Goal: Task Accomplishment & Management: Use online tool/utility

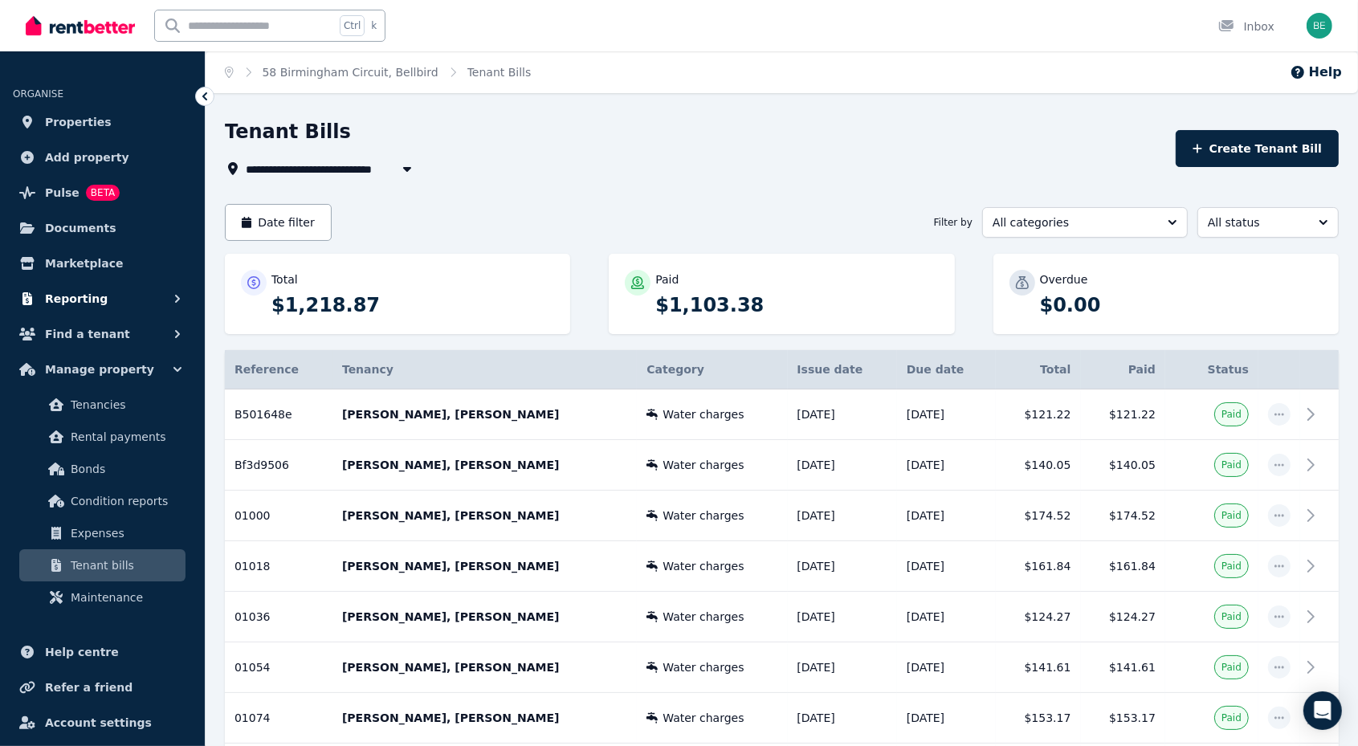
click at [84, 297] on span "Reporting" at bounding box center [76, 298] width 63 height 19
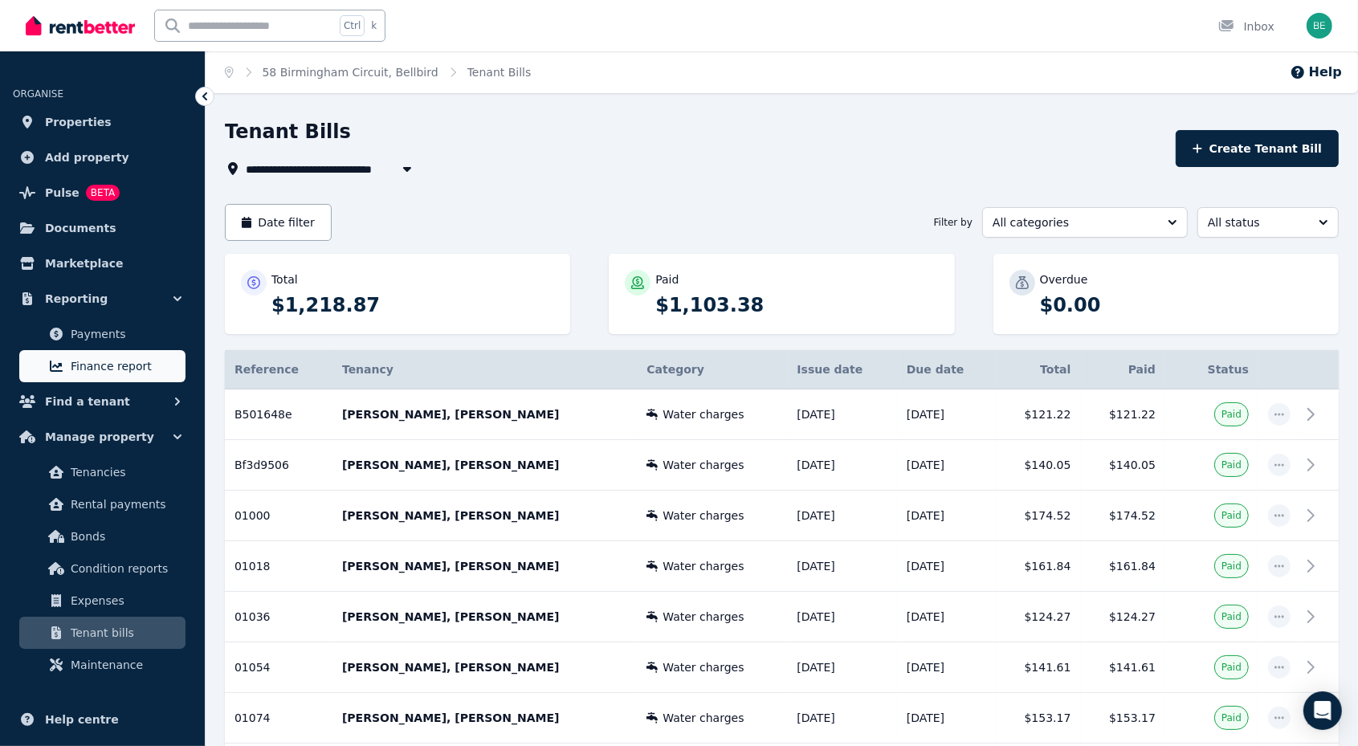
click at [121, 362] on span "Finance report" at bounding box center [125, 366] width 108 height 19
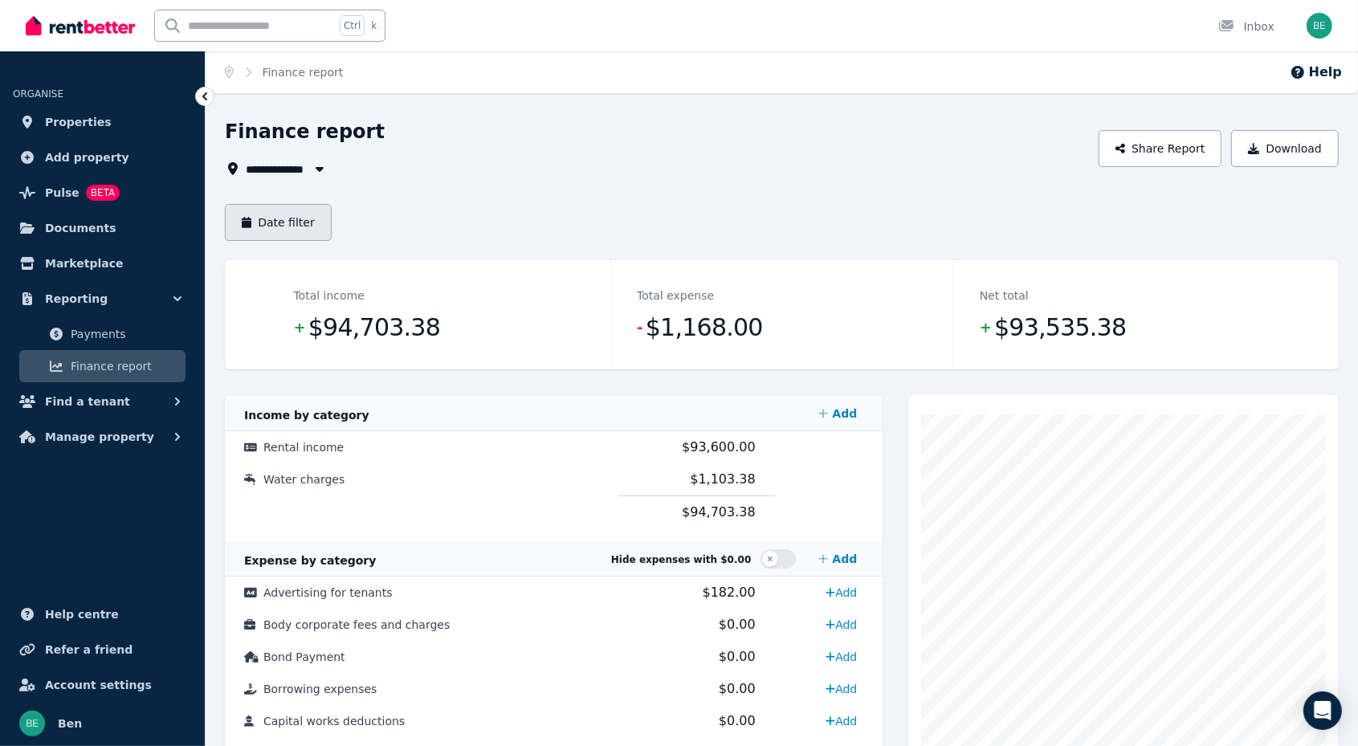
click at [310, 218] on button "Date filter" at bounding box center [278, 222] width 107 height 37
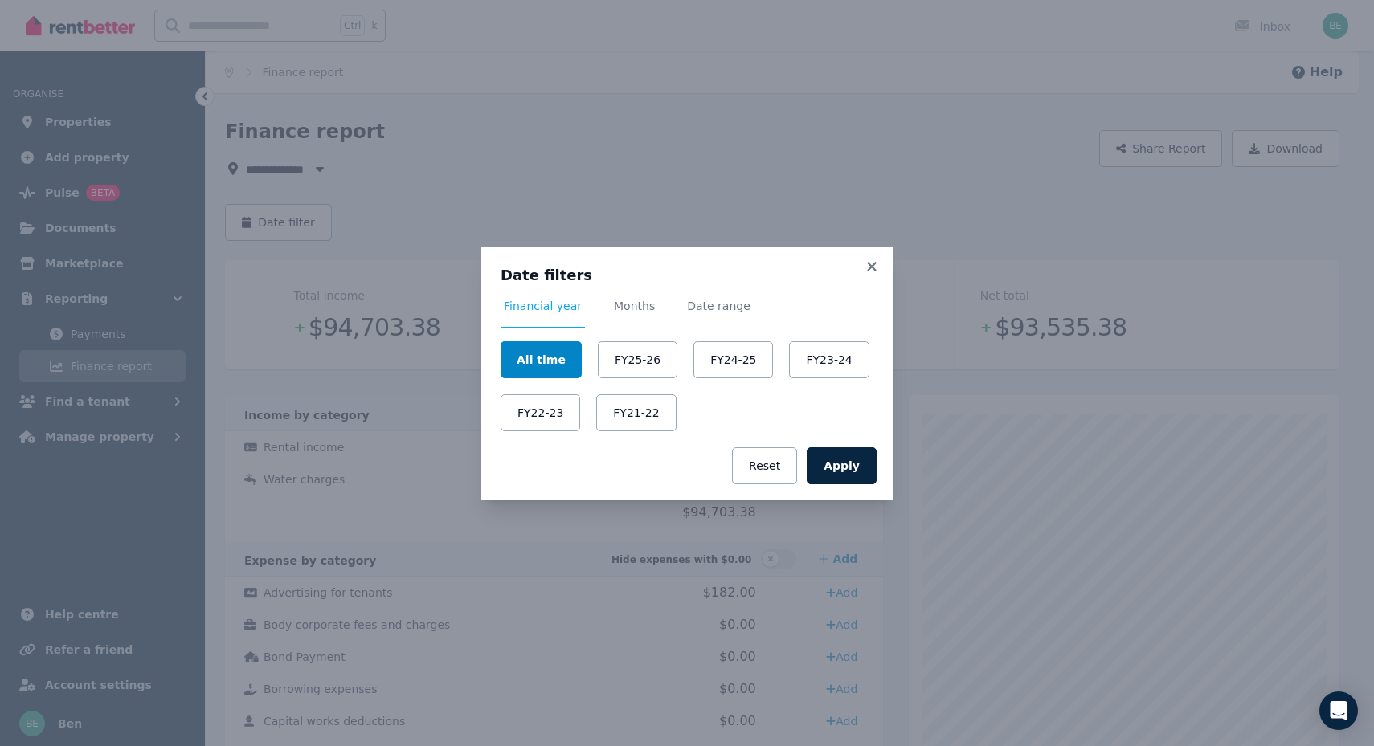
click at [539, 360] on button "All time" at bounding box center [540, 359] width 81 height 37
click at [838, 466] on button "Apply" at bounding box center [842, 465] width 70 height 37
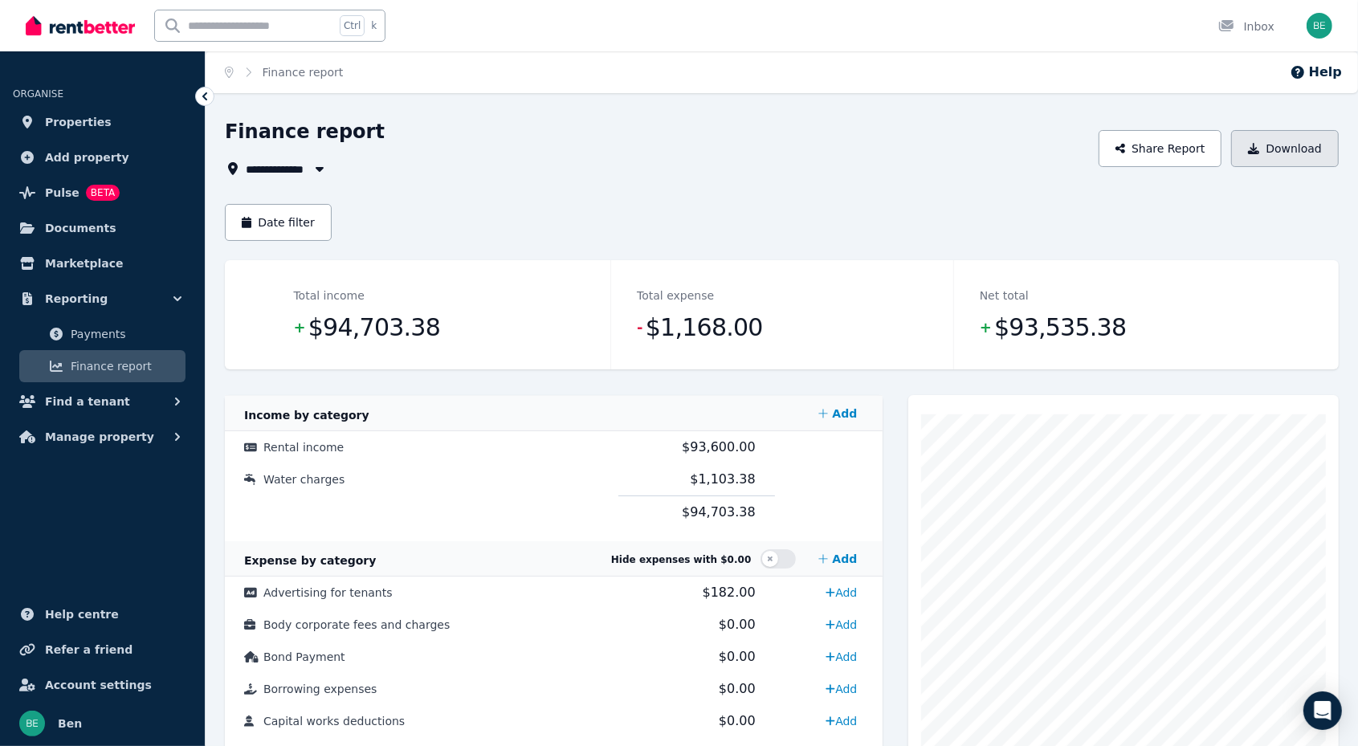
click at [1281, 150] on button "Download" at bounding box center [1286, 148] width 108 height 37
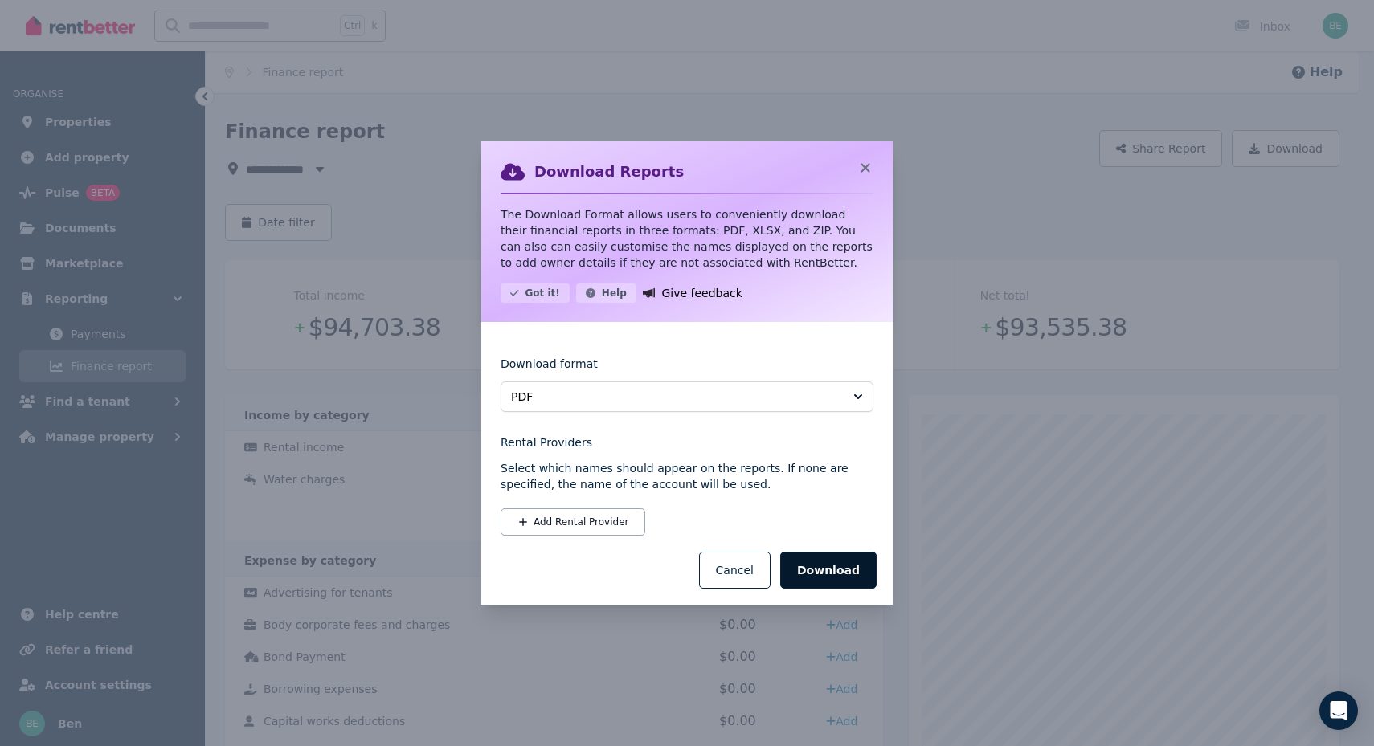
click at [818, 579] on button "Download" at bounding box center [828, 570] width 96 height 37
